Goal: Answer question/provide support

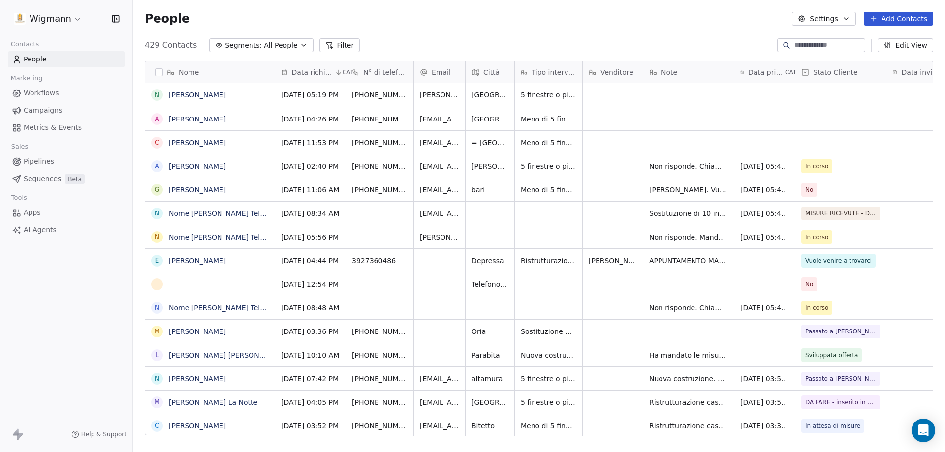
scroll to position [390, 805]
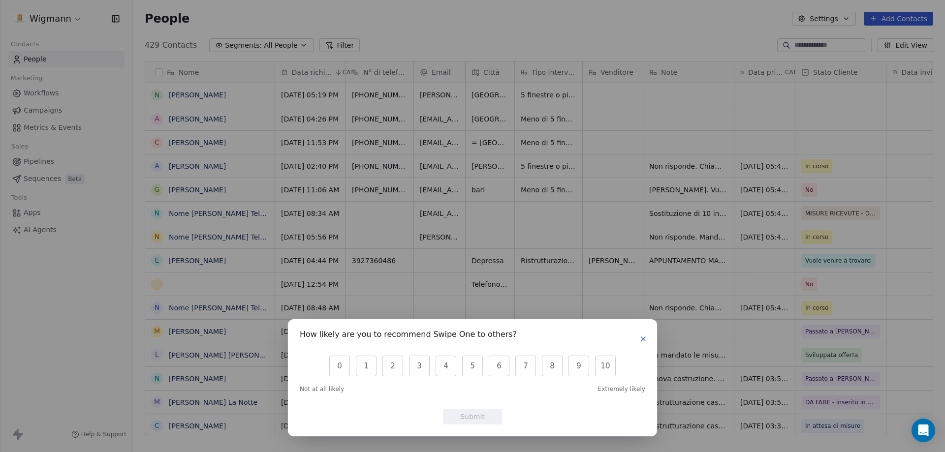
click at [644, 336] on icon "button" at bounding box center [643, 339] width 8 height 8
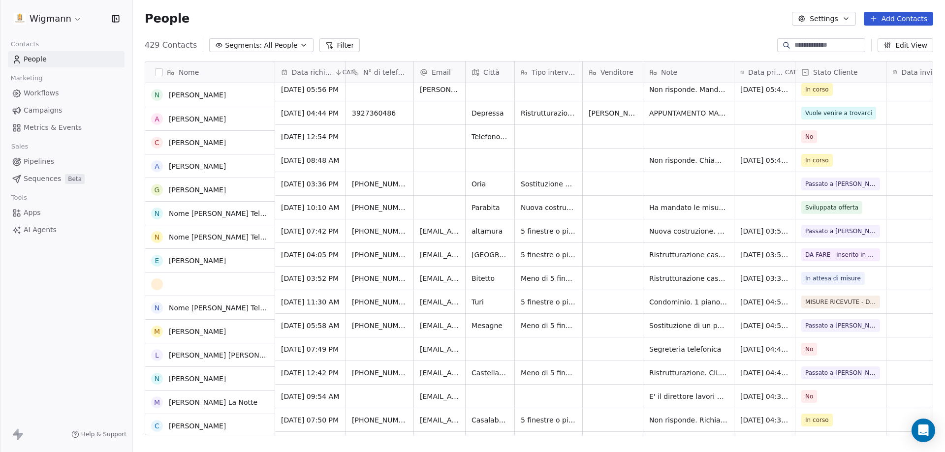
scroll to position [148, 0]
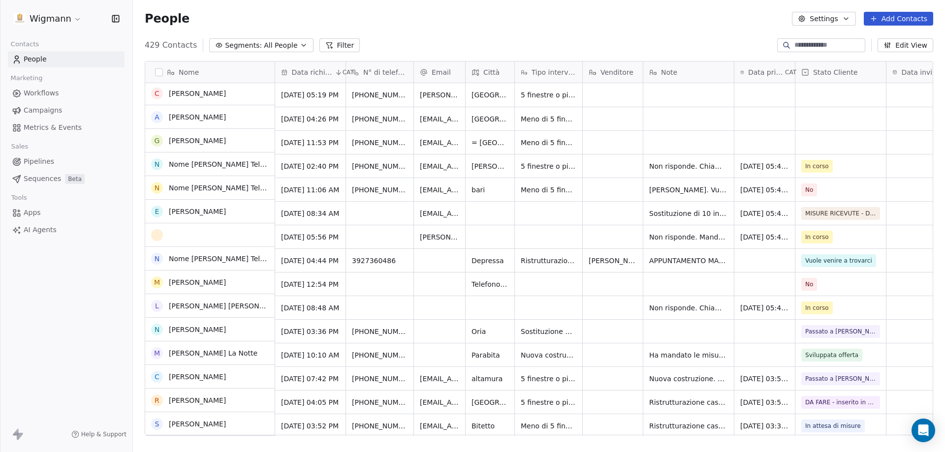
scroll to position [0, 0]
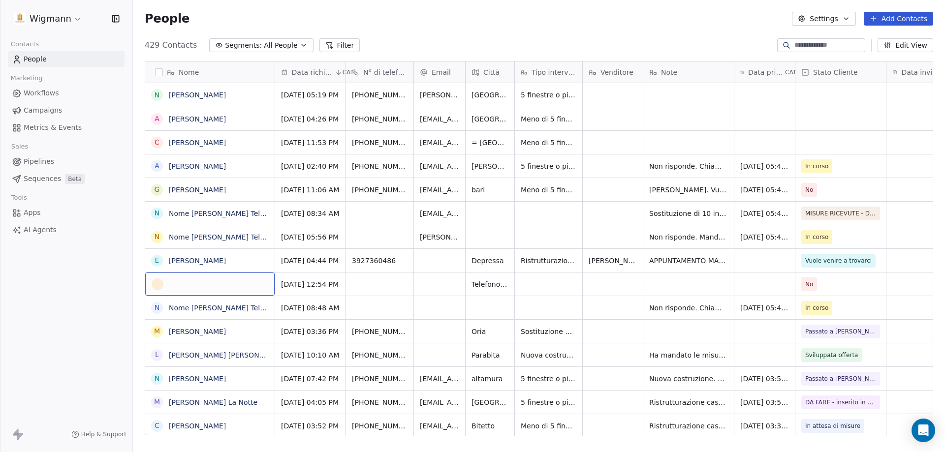
click at [226, 289] on div "grid" at bounding box center [210, 285] width 117 height 12
click at [508, 288] on html "Wigmann Contacts People Marketing Workflows Campaigns Metrics & Events Sales Pi…" at bounding box center [472, 226] width 945 height 452
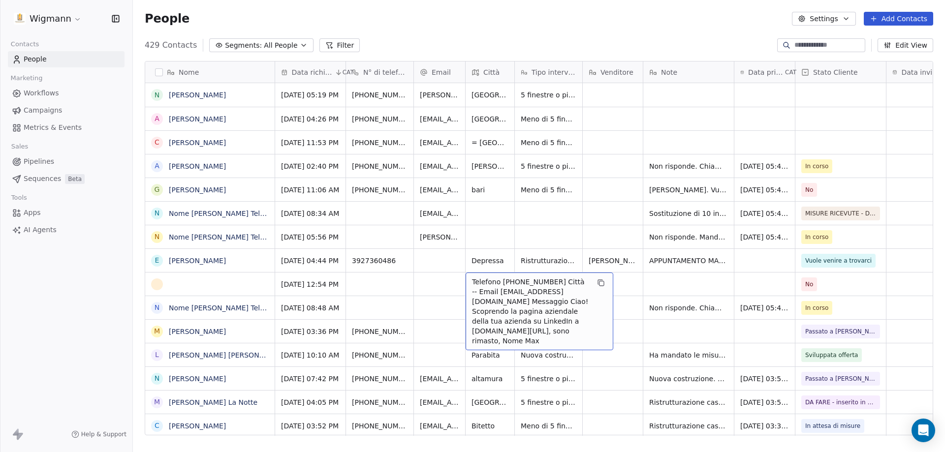
click at [492, 288] on span "Telefono [PHONE_NUMBER] Città -- Email [EMAIL_ADDRESS][DOMAIN_NAME] Messaggio C…" at bounding box center [530, 311] width 117 height 69
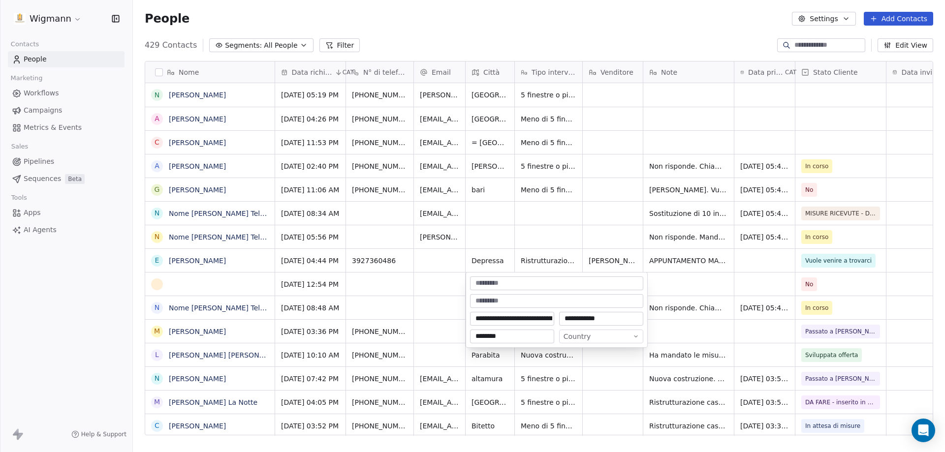
click at [427, 289] on html "Wigmann Contacts People Marketing Workflows Campaigns Metrics & Events Sales Pi…" at bounding box center [472, 226] width 945 height 452
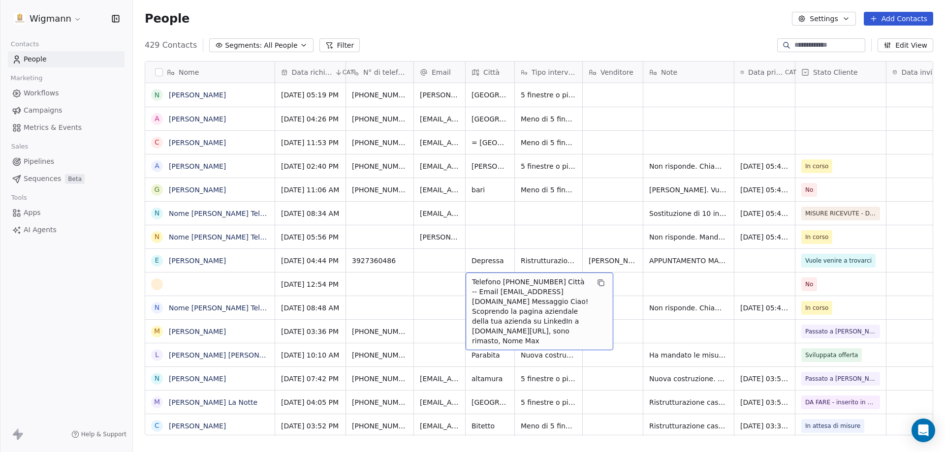
click at [552, 325] on span "Telefono [PHONE_NUMBER] Città -- Email [EMAIL_ADDRESS][DOMAIN_NAME] Messaggio C…" at bounding box center [530, 311] width 117 height 69
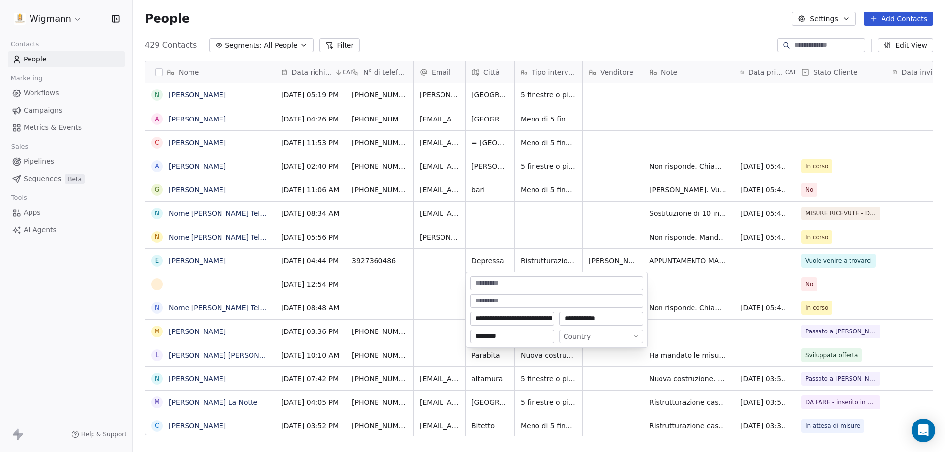
click at [449, 292] on html "Wigmann Contacts People Marketing Workflows Campaigns Metrics & Events Sales Pi…" at bounding box center [472, 226] width 945 height 452
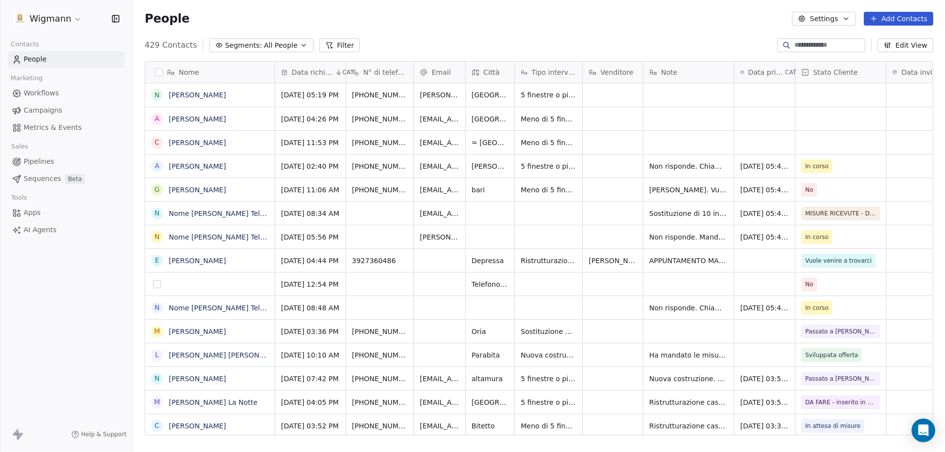
click at [157, 284] on button "grid" at bounding box center [157, 284] width 8 height 8
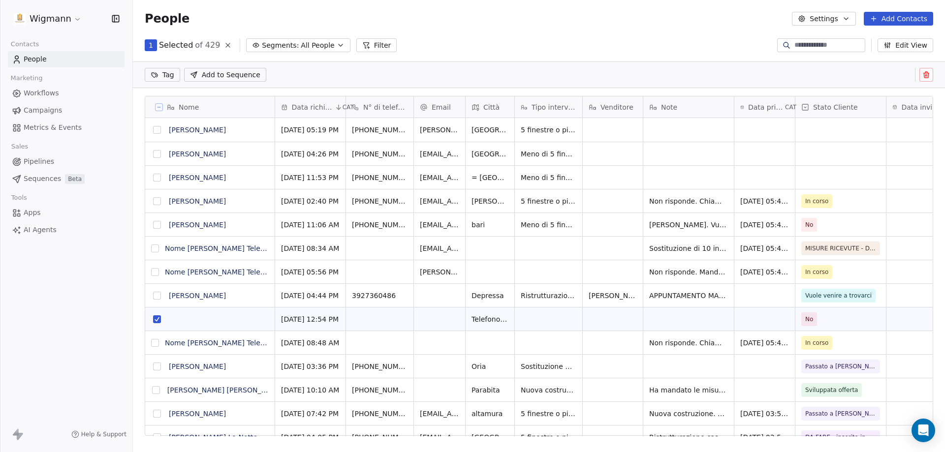
scroll to position [356, 805]
click at [927, 70] on button at bounding box center [926, 75] width 14 height 14
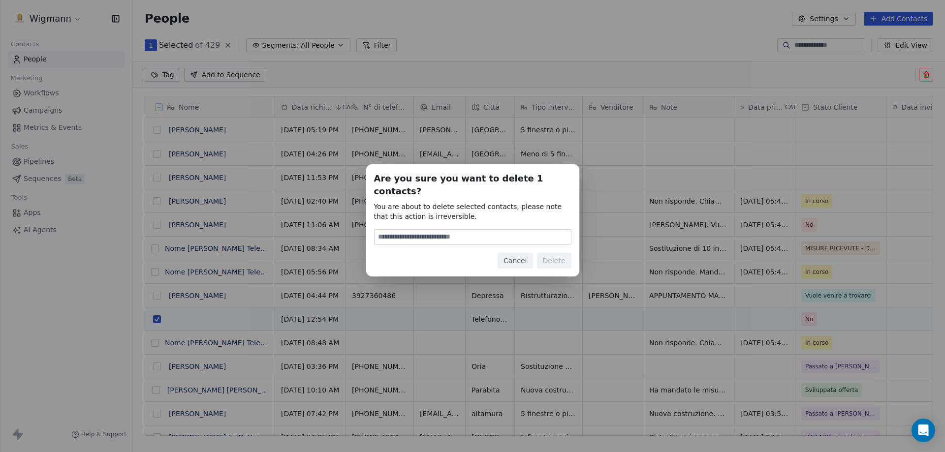
click at [428, 230] on input at bounding box center [472, 237] width 196 height 15
type input "******"
click at [564, 254] on button "Delete" at bounding box center [554, 261] width 34 height 16
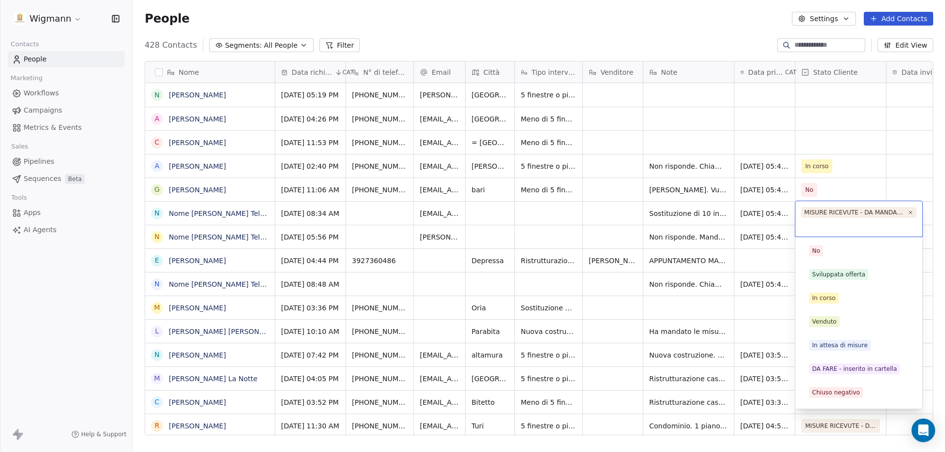
scroll to position [116, 0]
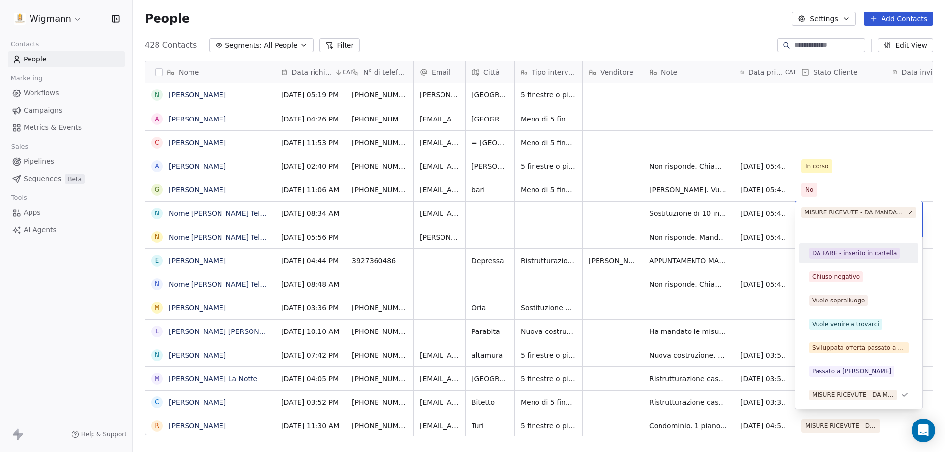
click at [380, 218] on html "Wigmann Contacts People Marketing Workflows Campaigns Metrics & Events Sales Pi…" at bounding box center [472, 226] width 945 height 452
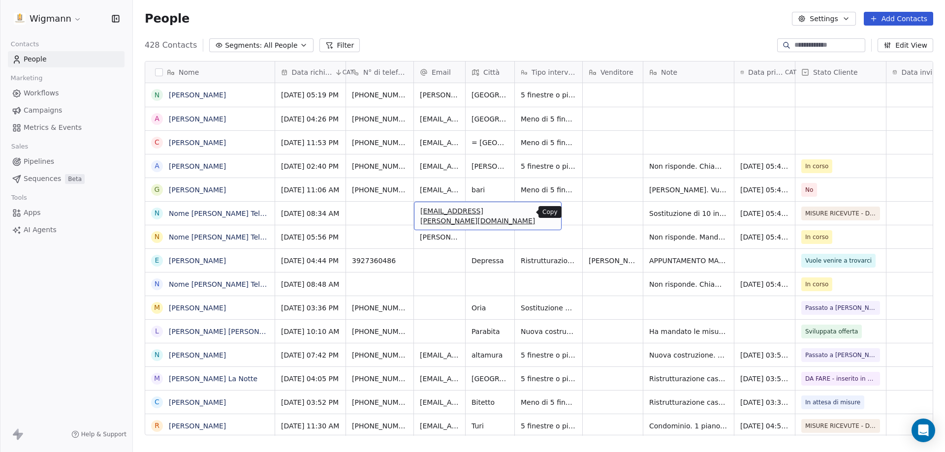
click at [543, 211] on button "grid" at bounding box center [549, 212] width 12 height 12
click at [226, 218] on link "Nome [PERSON_NAME] Telefono [PHONE_NUMBER] [GEOGRAPHIC_DATA] Email [EMAIL_ADDRE…" at bounding box center [595, 214] width 853 height 8
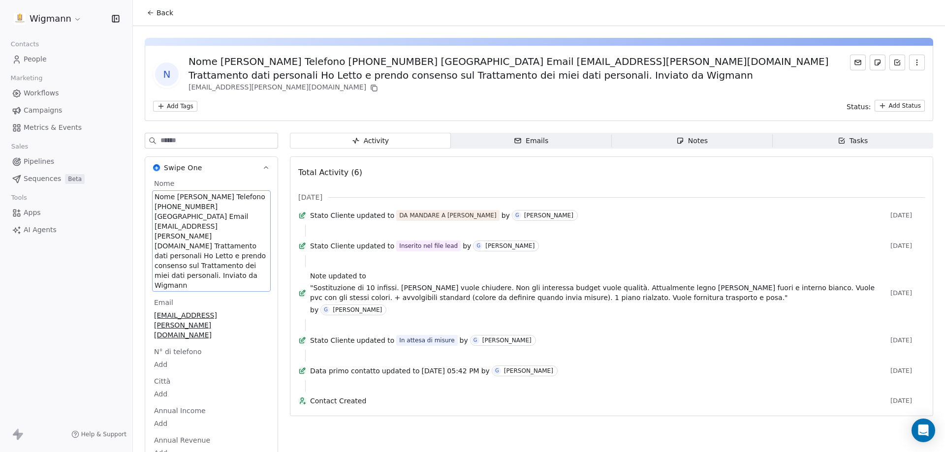
click at [176, 208] on span "Nome [PERSON_NAME] Telefono [PHONE_NUMBER] [GEOGRAPHIC_DATA] Email [EMAIL_ADDRE…" at bounding box center [212, 241] width 114 height 98
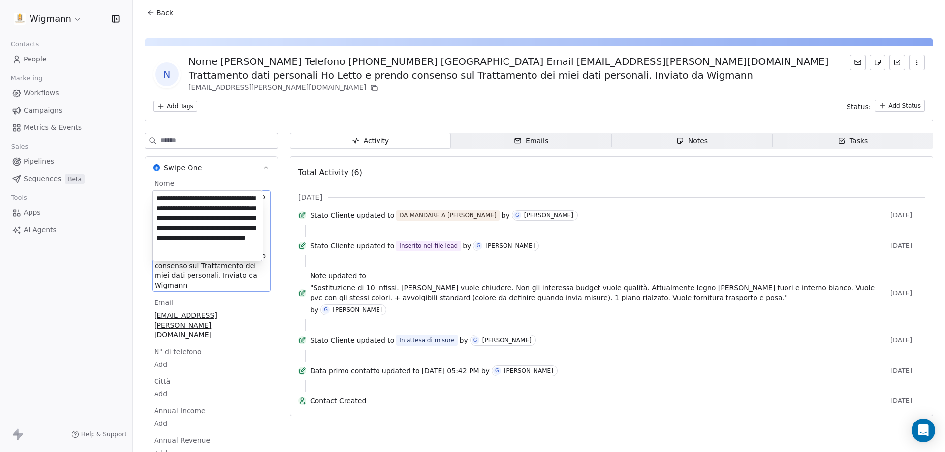
drag, startPoint x: 194, startPoint y: 195, endPoint x: 154, endPoint y: 203, distance: 40.6
click at [154, 203] on textarea "**********" at bounding box center [207, 226] width 109 height 70
click at [374, 299] on html "Wigmann Contacts People Marketing Workflows Campaigns Metrics & Events Sales Pi…" at bounding box center [472, 226] width 945 height 452
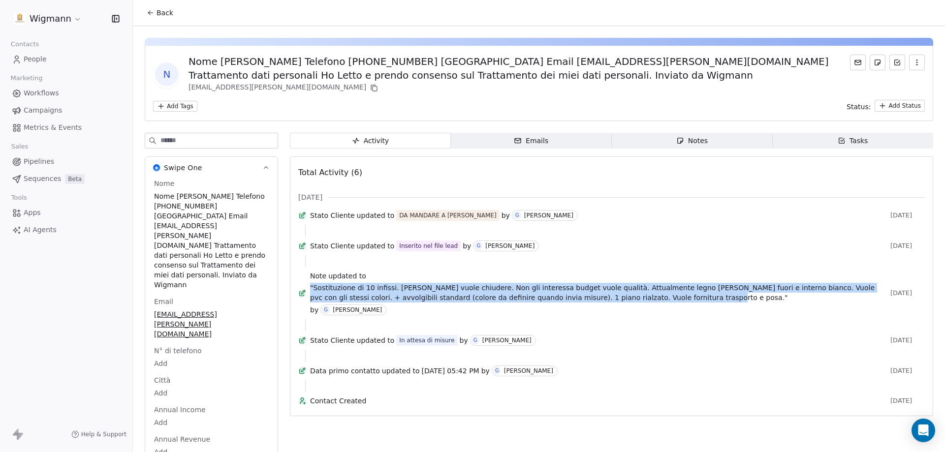
drag, startPoint x: 643, startPoint y: 310, endPoint x: 318, endPoint y: 302, distance: 325.4
click at [318, 302] on span ""Sostituzione di 10 infissi. [PERSON_NAME] vuole chiudere. Non gli interessa bu…" at bounding box center [598, 293] width 576 height 20
copy span ""Sostituzione di 10 infissi. [PERSON_NAME] vuole chiudere. Non gli interessa bu…"
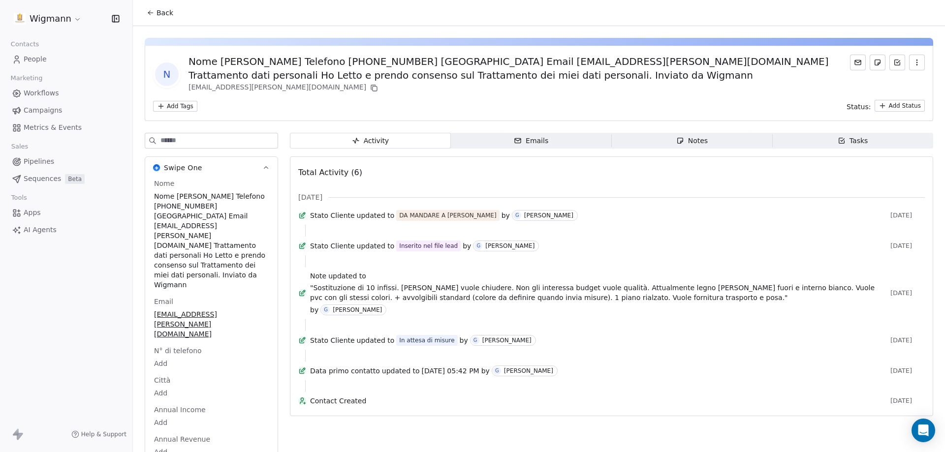
click at [165, 8] on span "Back" at bounding box center [164, 13] width 17 height 10
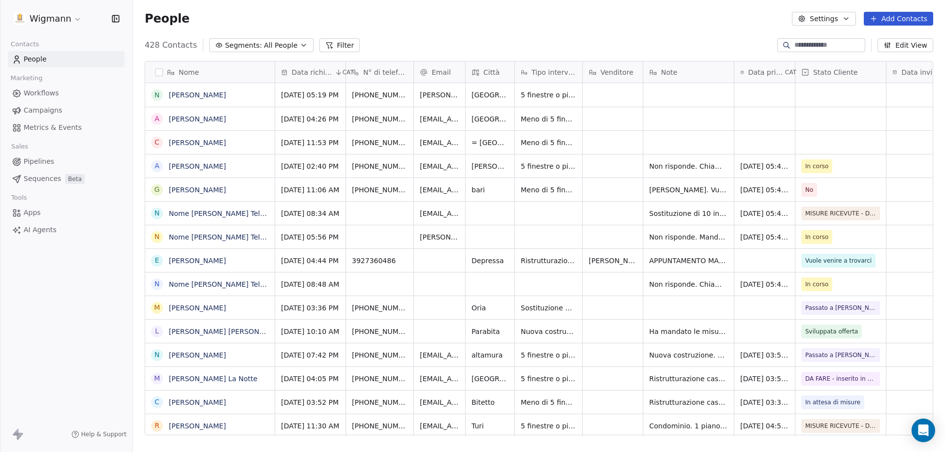
scroll to position [390, 805]
click at [869, 212] on span "MISURE RICEVUTE - DA MANDARE A [PERSON_NAME]" at bounding box center [869, 214] width 127 height 10
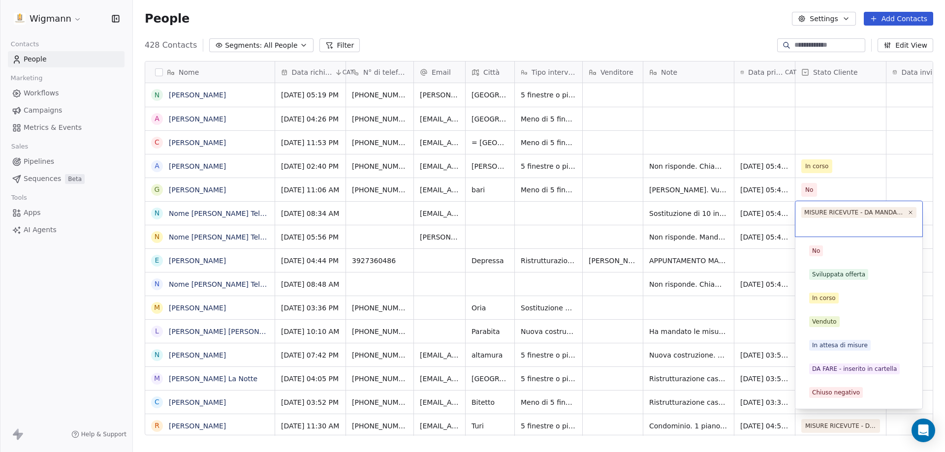
scroll to position [116, 0]
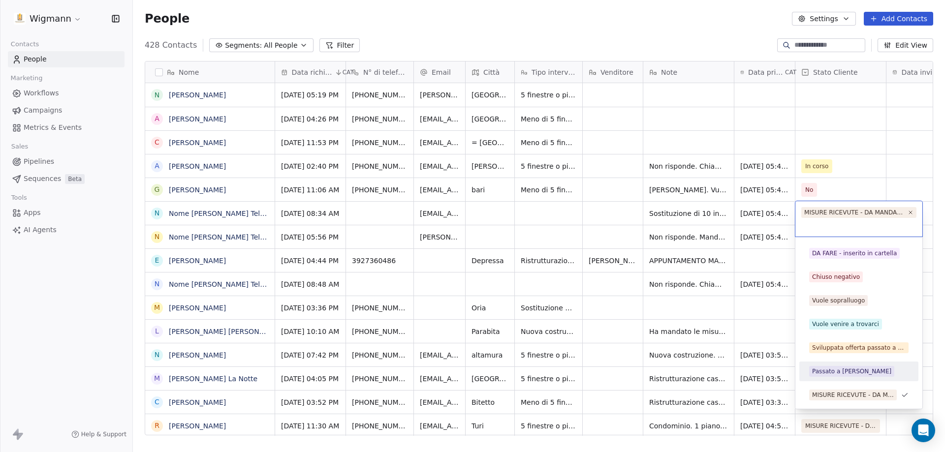
click at [834, 363] on div "Passato a [PERSON_NAME]" at bounding box center [858, 372] width 119 height 20
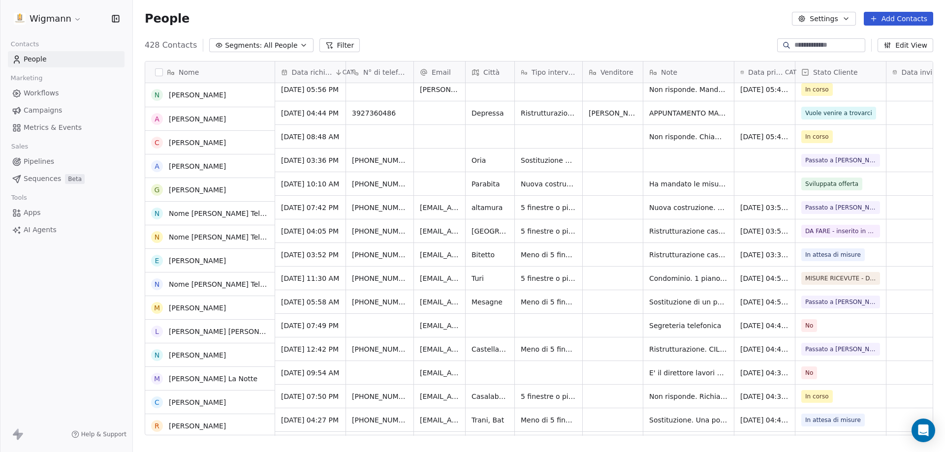
scroll to position [148, 0]
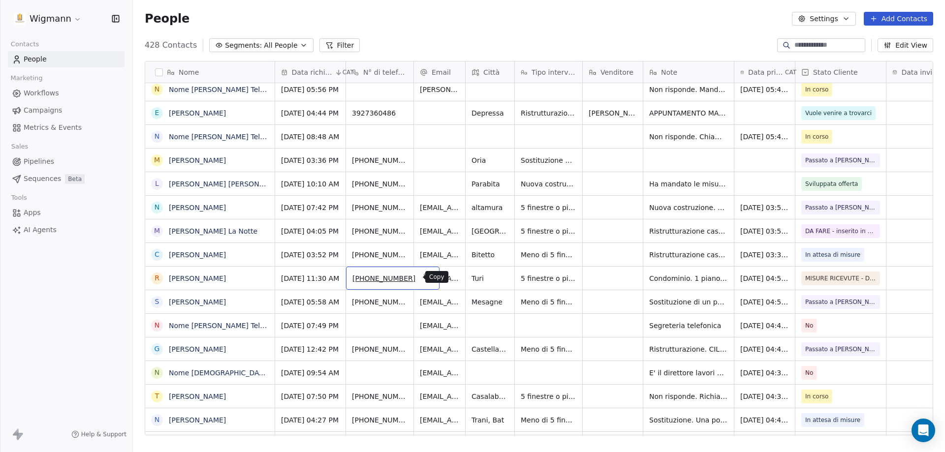
click at [423, 278] on icon "grid" at bounding box center [427, 277] width 8 height 8
click at [545, 276] on icon "grid" at bounding box center [549, 277] width 8 height 8
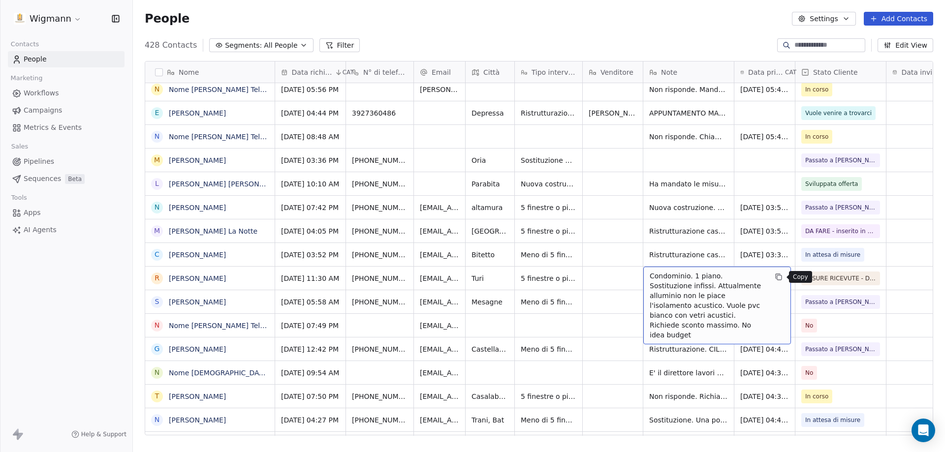
click at [776, 280] on icon "grid" at bounding box center [779, 277] width 8 height 8
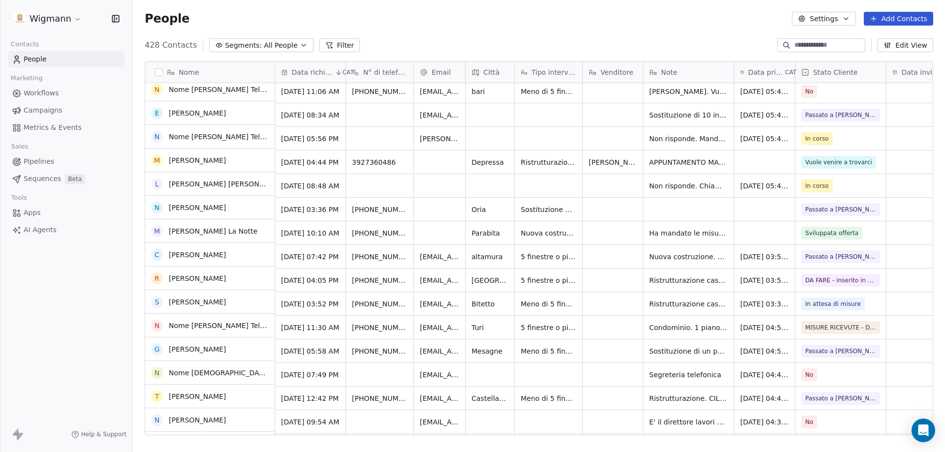
scroll to position [98, 0]
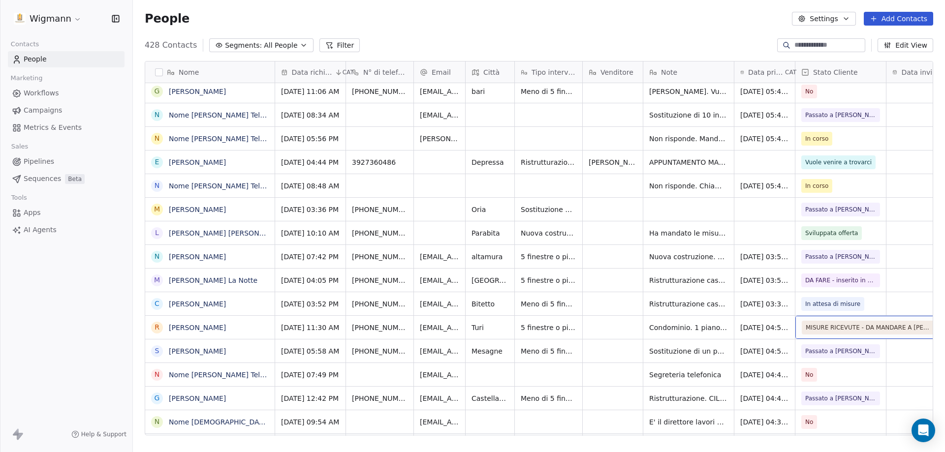
click at [847, 328] on span "MISURE RICEVUTE - DA MANDARE A [PERSON_NAME]" at bounding box center [869, 328] width 127 height 10
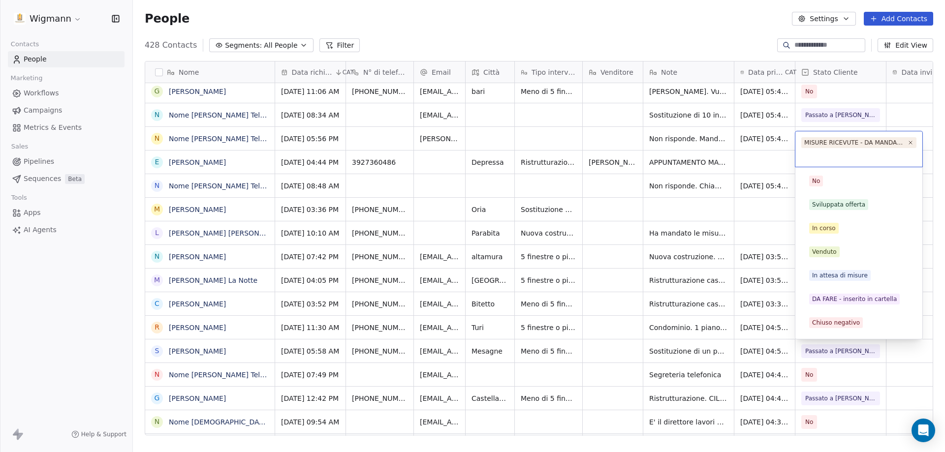
scroll to position [116, 0]
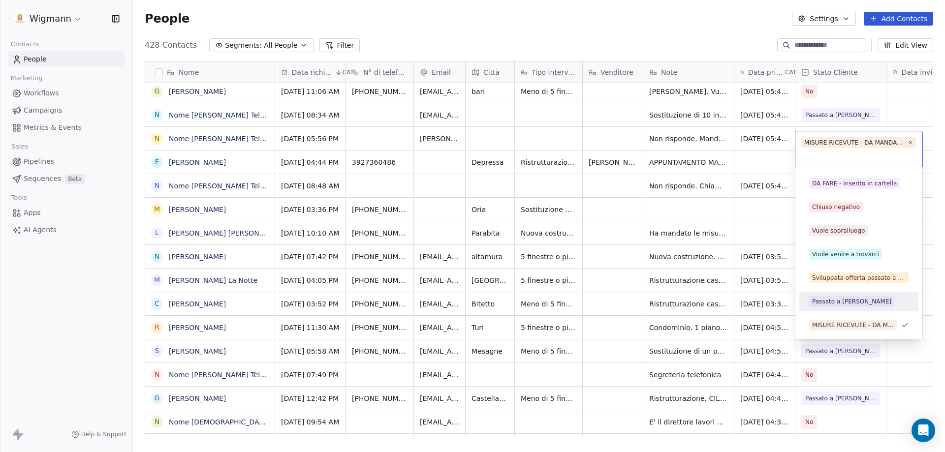
click at [837, 297] on span "Passato a [PERSON_NAME]" at bounding box center [851, 301] width 85 height 11
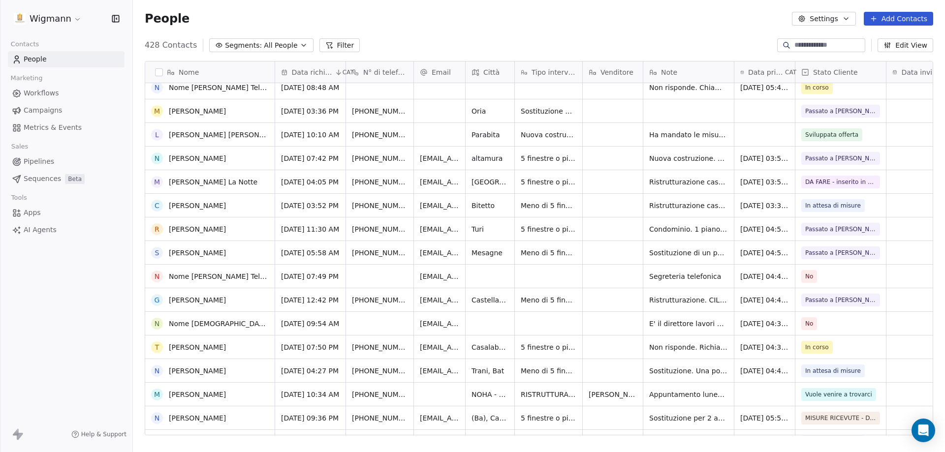
scroll to position [295, 0]
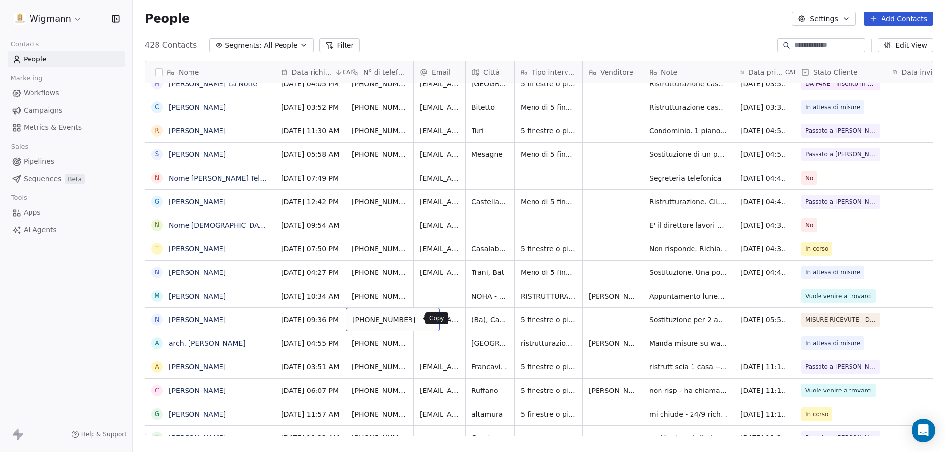
click at [423, 315] on icon "grid" at bounding box center [427, 318] width 8 height 8
click at [545, 317] on icon "grid" at bounding box center [549, 318] width 8 height 8
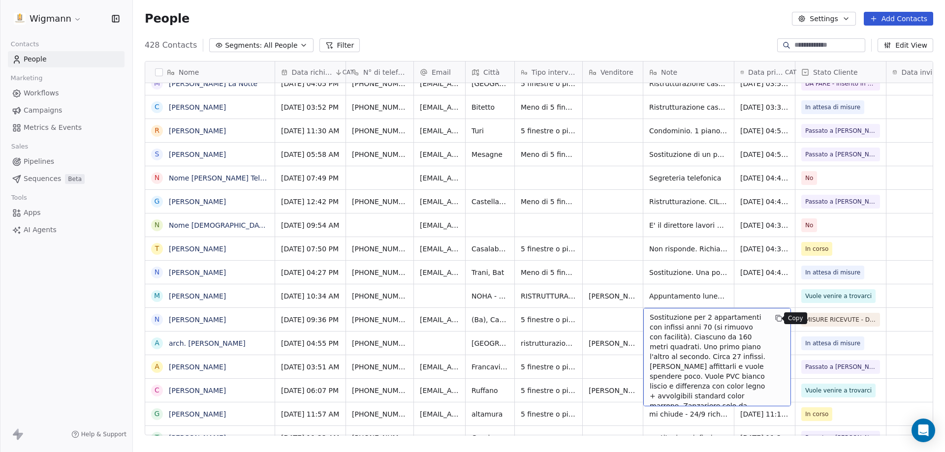
click at [777, 322] on icon "grid" at bounding box center [779, 318] width 8 height 8
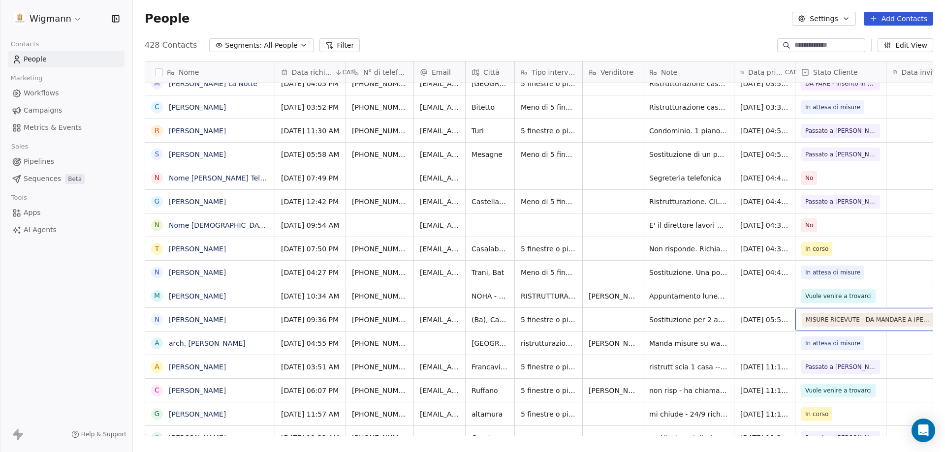
click at [831, 315] on span "MISURE RICEVUTE - DA MANDARE A [PERSON_NAME]" at bounding box center [869, 320] width 127 height 10
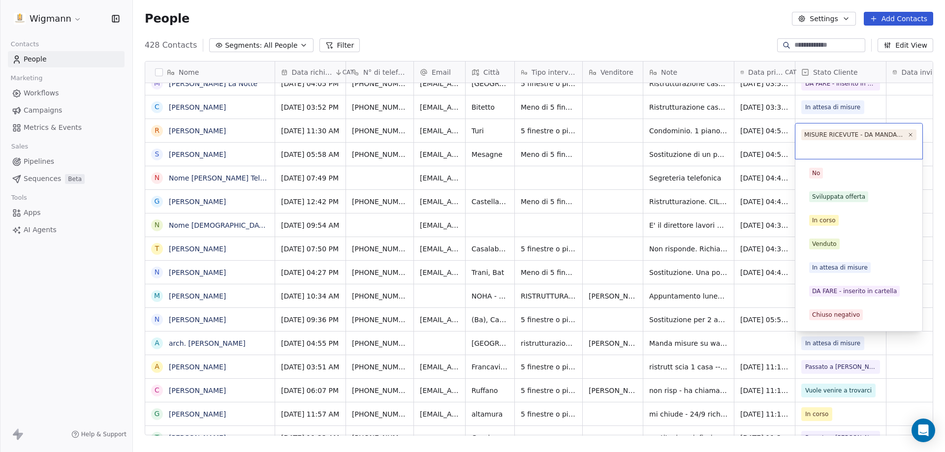
scroll to position [116, 0]
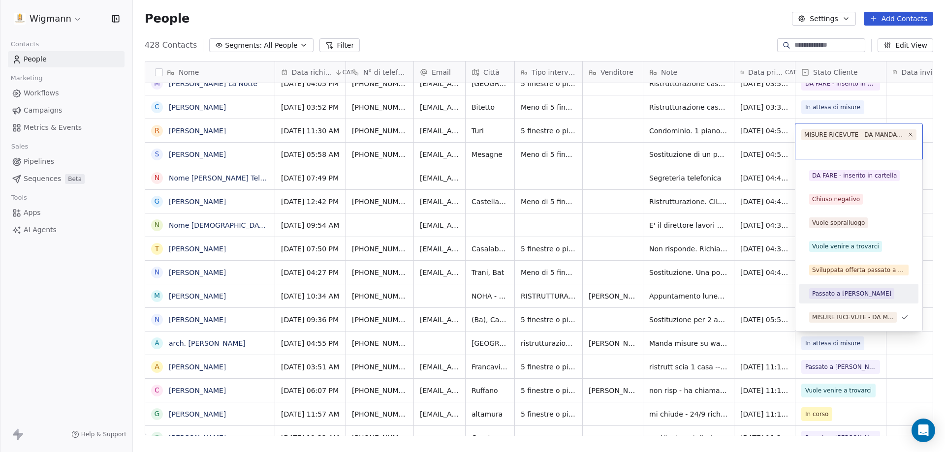
click at [824, 293] on div "Passato a [PERSON_NAME]" at bounding box center [851, 293] width 79 height 9
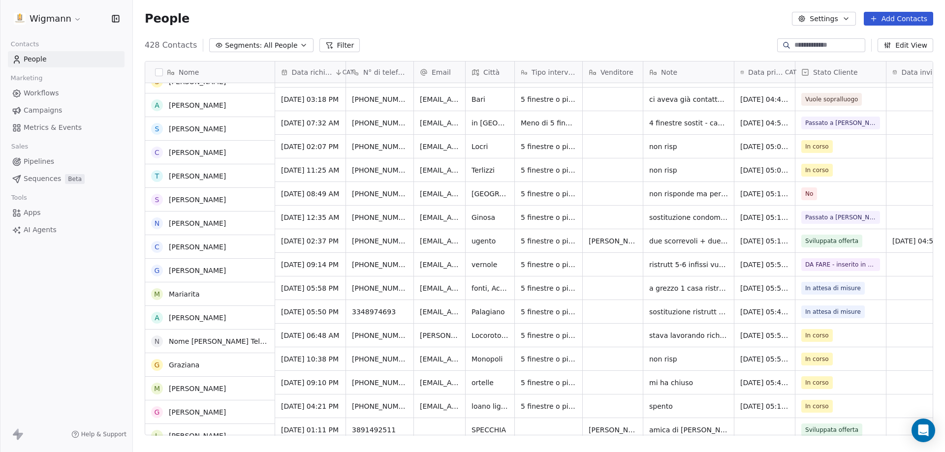
scroll to position [1083, 0]
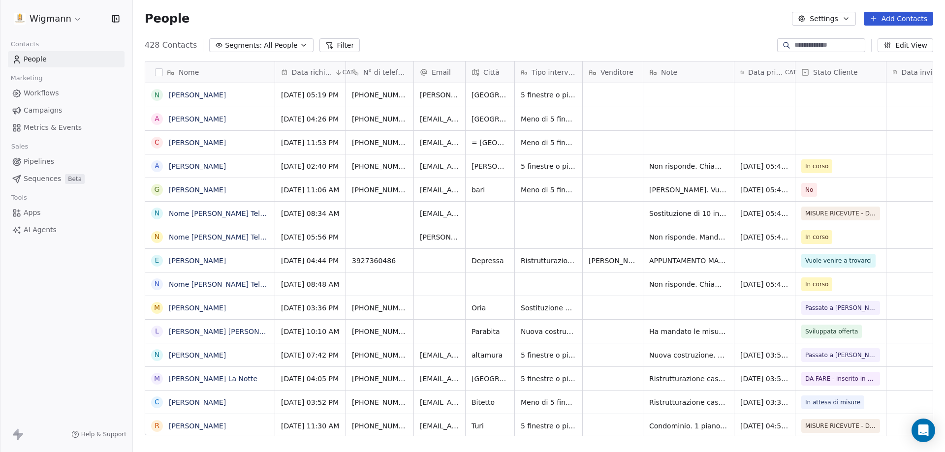
scroll to position [390, 805]
